Goal: Navigation & Orientation: Find specific page/section

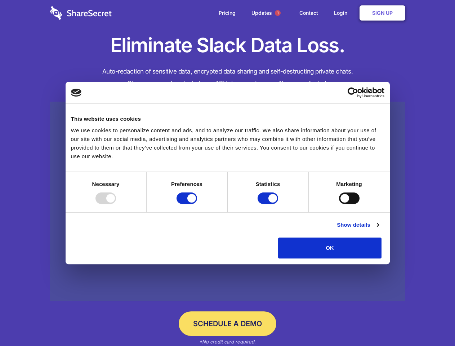
click at [116, 204] on div at bounding box center [106, 199] width 21 height 12
click at [197, 204] on input "Preferences" at bounding box center [187, 199] width 21 height 12
checkbox input "false"
click at [269, 204] on input "Statistics" at bounding box center [268, 199] width 21 height 12
checkbox input "false"
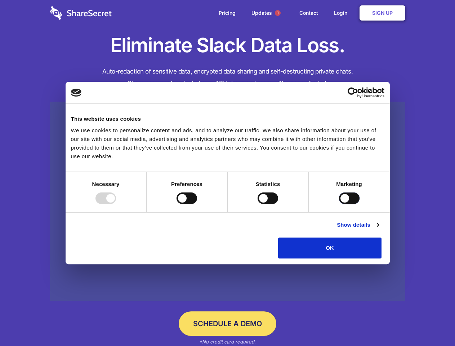
click at [339, 204] on input "Marketing" at bounding box center [349, 199] width 21 height 12
checkbox input "true"
click at [379, 229] on link "Show details" at bounding box center [358, 225] width 42 height 9
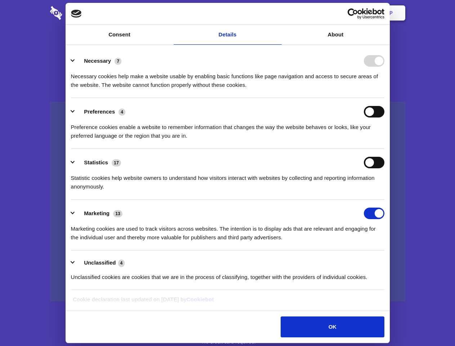
click at [385, 191] on div "Statistic cookies help website owners to understand how visitors interact with …" at bounding box center [228, 179] width 314 height 23
click at [278, 13] on span "1" at bounding box center [278, 13] width 6 height 6
